Goal: Task Accomplishment & Management: Manage account settings

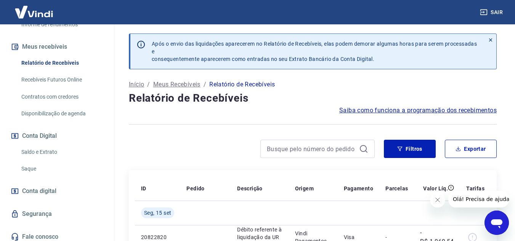
scroll to position [165, 0]
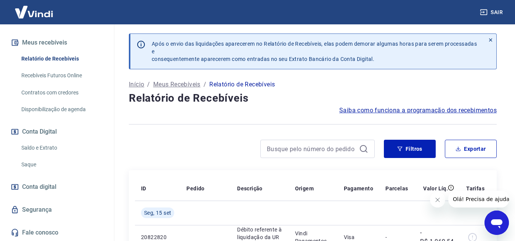
drag, startPoint x: 62, startPoint y: 147, endPoint x: 66, endPoint y: 146, distance: 4.3
click at [62, 147] on link "Saldo e Extrato" at bounding box center [61, 148] width 87 height 16
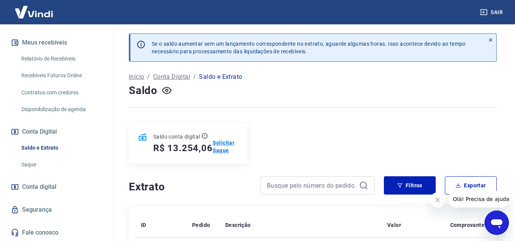
click at [224, 143] on p "Solicitar Saque" at bounding box center [226, 146] width 26 height 15
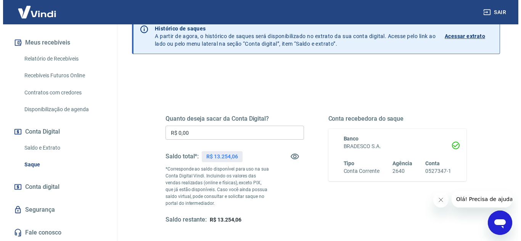
scroll to position [76, 0]
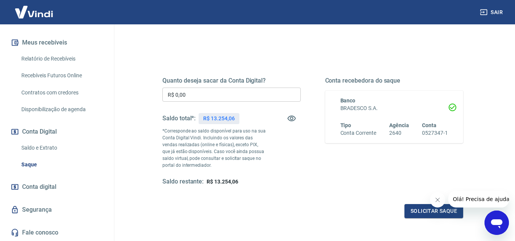
click at [194, 96] on input "R$ 0,00" at bounding box center [231, 95] width 138 height 14
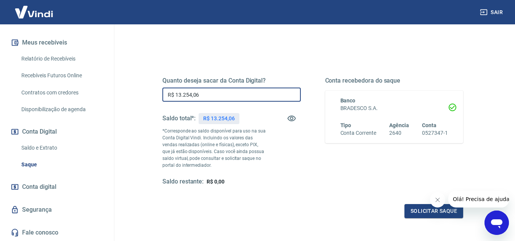
type input "R$ 13.254,06"
click at [419, 213] on button "Solicitar saque" at bounding box center [433, 211] width 59 height 14
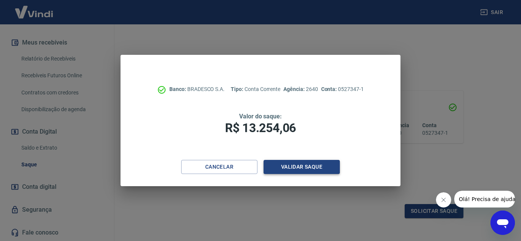
click at [314, 168] on button "Validar saque" at bounding box center [301, 167] width 76 height 14
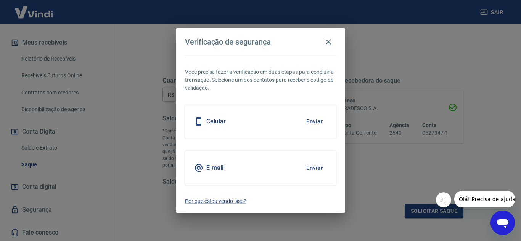
click at [314, 166] on button "Enviar" at bounding box center [314, 168] width 25 height 16
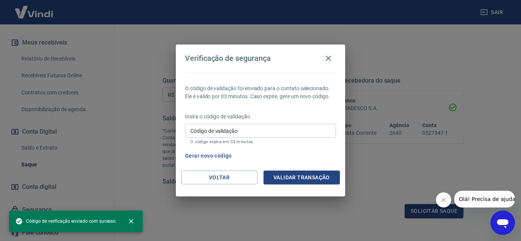
click at [265, 134] on input "Código de validação" at bounding box center [260, 131] width 151 height 14
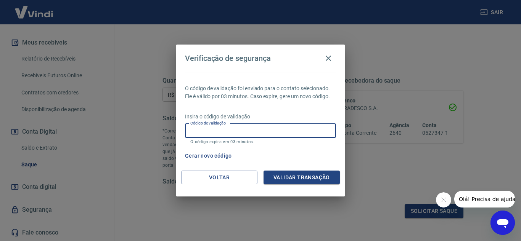
paste input "284076"
type input "284076"
click at [304, 177] on button "Validar transação" at bounding box center [301, 178] width 76 height 14
